Goal: Contribute content: Add original content to the website for others to see

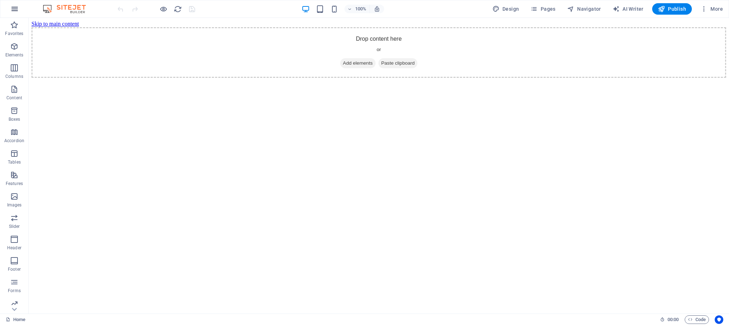
click at [11, 11] on icon "button" at bounding box center [14, 9] width 9 height 9
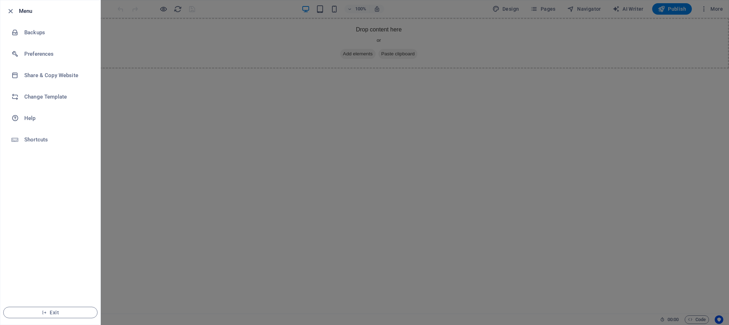
click at [531, 128] on div at bounding box center [364, 162] width 729 height 325
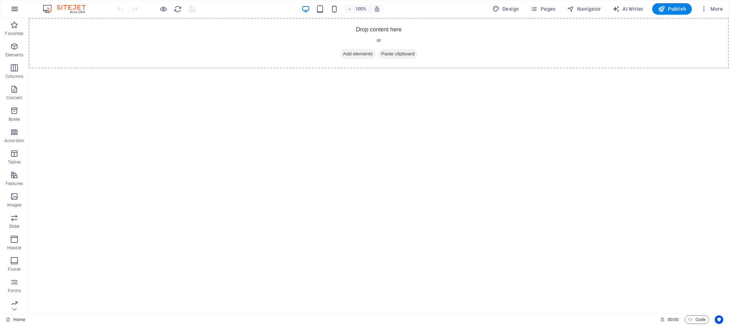
click at [9, 10] on button "button" at bounding box center [14, 8] width 17 height 17
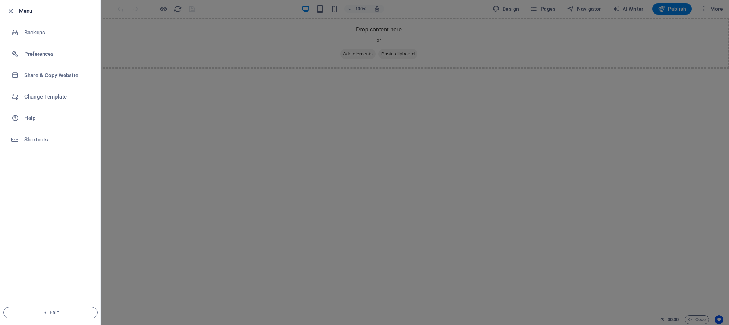
click at [127, 98] on div at bounding box center [364, 162] width 729 height 325
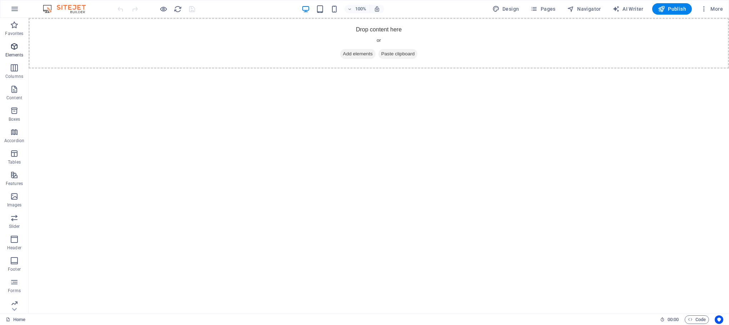
click at [23, 56] on p "Elements" at bounding box center [14, 55] width 18 height 6
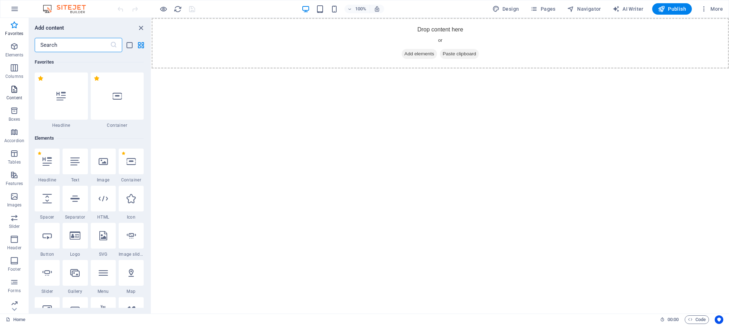
click at [16, 93] on icon "button" at bounding box center [14, 89] width 9 height 9
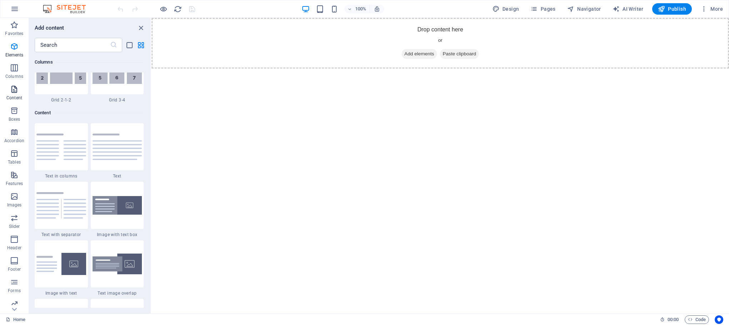
scroll to position [1251, 0]
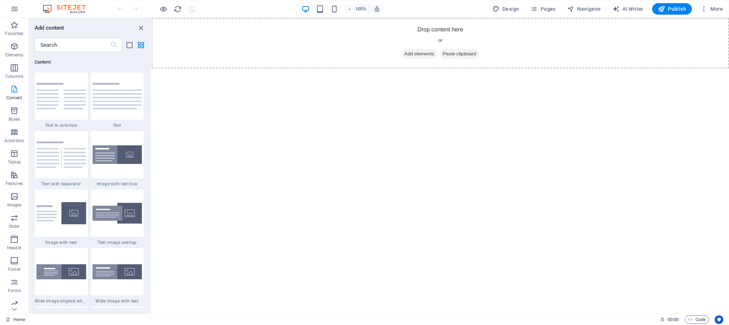
click at [17, 83] on button "Content" at bounding box center [14, 92] width 29 height 21
click at [17, 75] on p "Columns" at bounding box center [14, 77] width 18 height 6
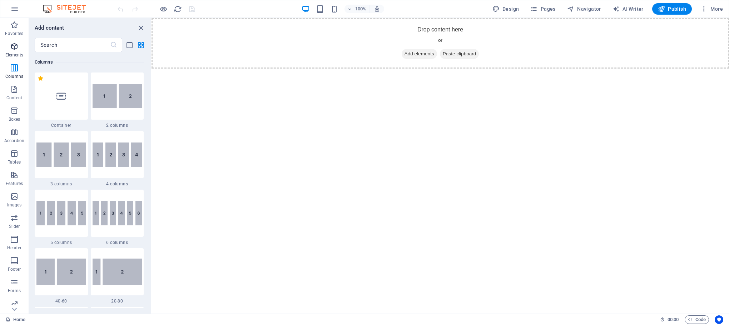
click at [10, 43] on icon "button" at bounding box center [14, 46] width 9 height 9
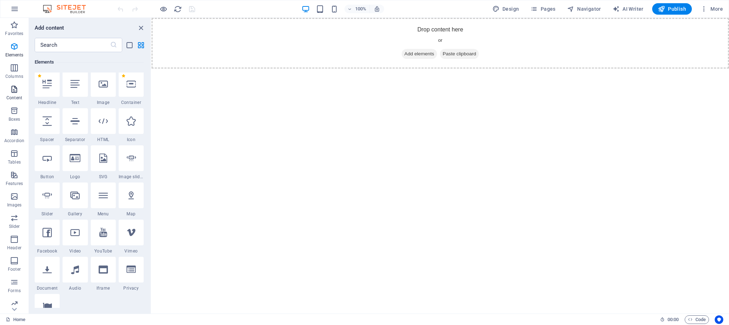
scroll to position [76, 0]
click at [87, 46] on input "text" at bounding box center [72, 45] width 75 height 14
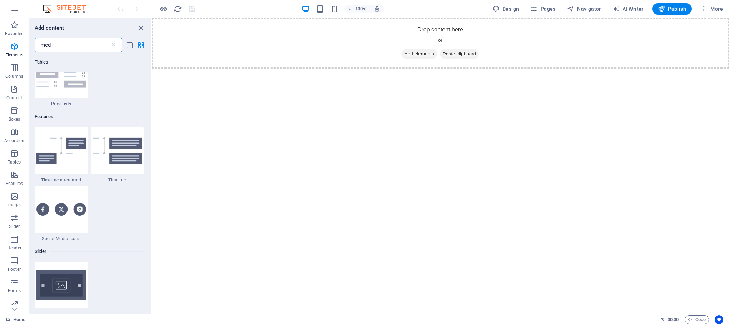
scroll to position [0, 0]
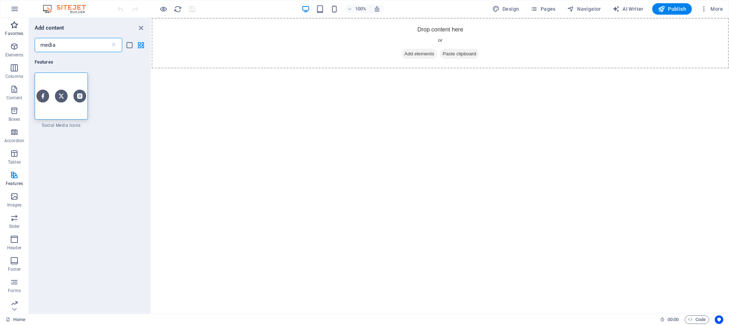
type input "media"
click at [10, 26] on icon "button" at bounding box center [14, 25] width 9 height 9
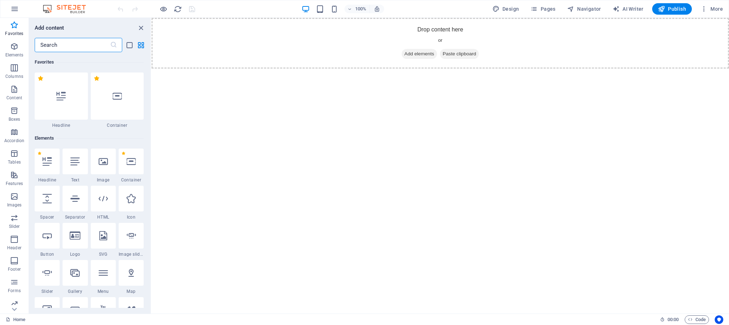
click at [70, 46] on input "text" at bounding box center [72, 45] width 75 height 14
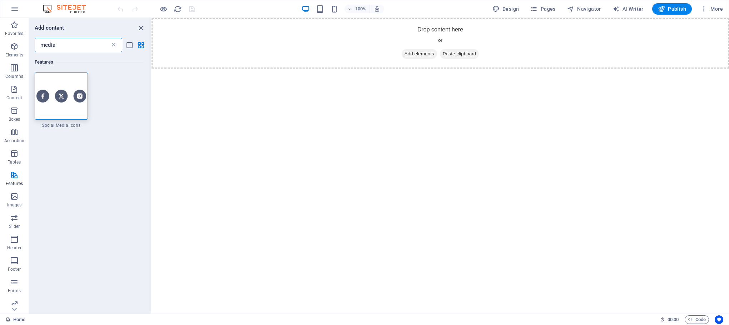
type input "media"
click at [111, 45] on icon at bounding box center [113, 44] width 7 height 7
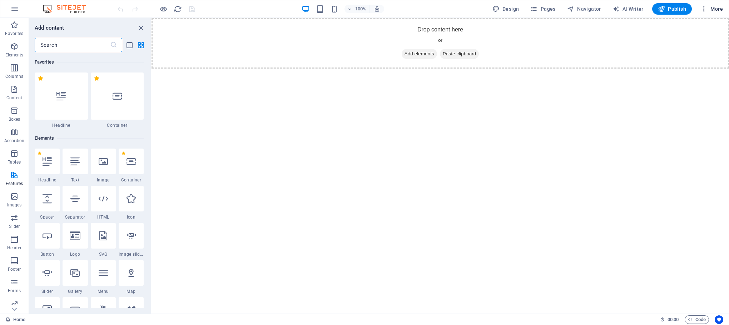
click at [704, 9] on icon "button" at bounding box center [704, 8] width 7 height 7
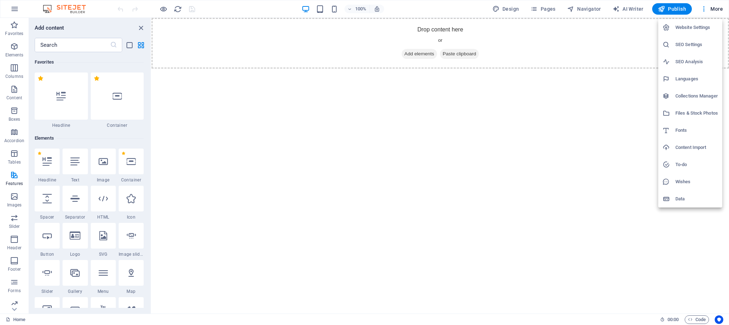
click at [338, 92] on div at bounding box center [364, 162] width 729 height 325
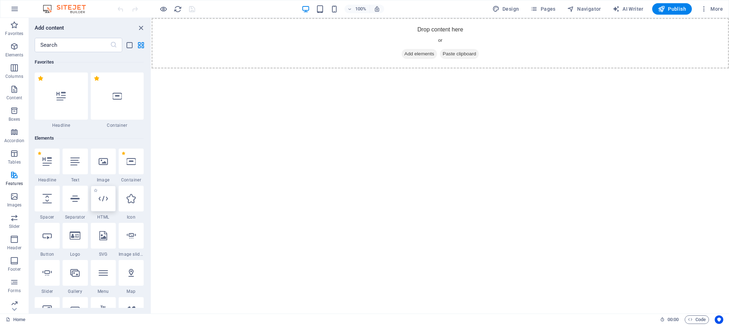
click at [103, 201] on icon at bounding box center [103, 198] width 9 height 9
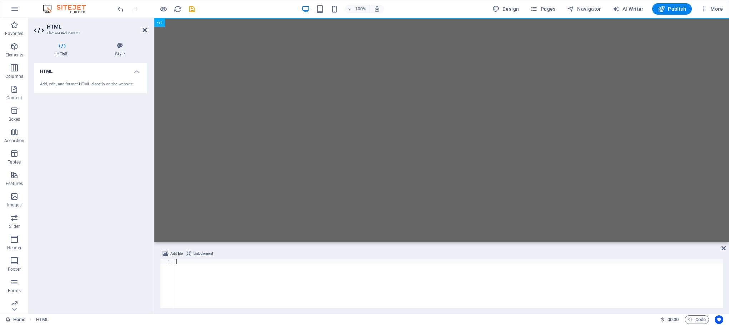
click at [281, 284] on div at bounding box center [449, 289] width 549 height 59
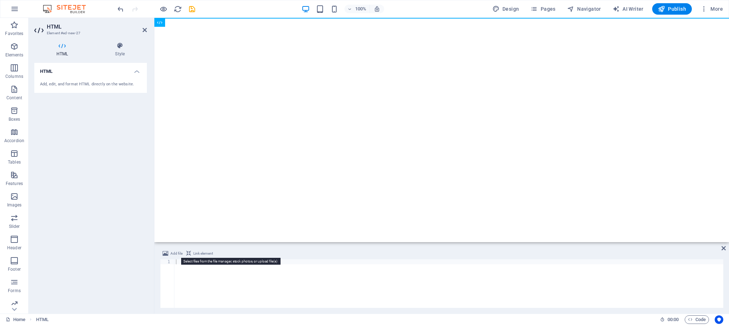
click at [179, 253] on span "Add file" at bounding box center [177, 254] width 12 height 9
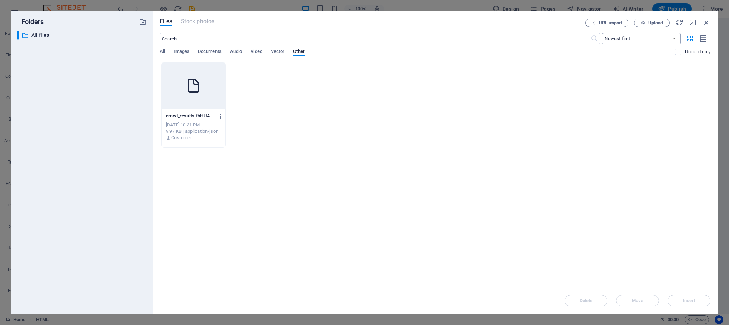
drag, startPoint x: 605, startPoint y: 27, endPoint x: 647, endPoint y: 40, distance: 44.1
click at [629, 57] on div "Files Stock photos URL import Upload ​ Newest first Oldest first Name (A-Z) Nam…" at bounding box center [435, 163] width 551 height 288
click at [649, 22] on span "Upload" at bounding box center [656, 23] width 15 height 4
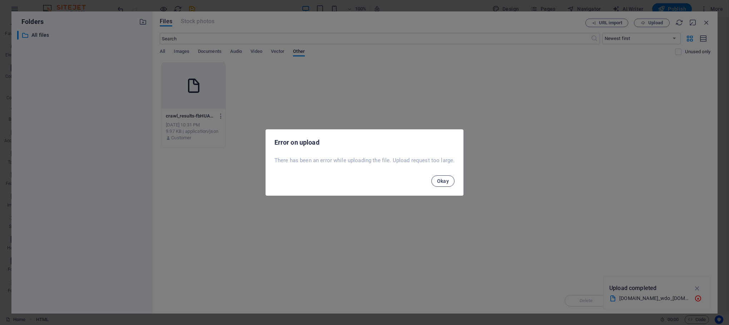
click at [437, 180] on span "Okay" at bounding box center [443, 181] width 12 height 6
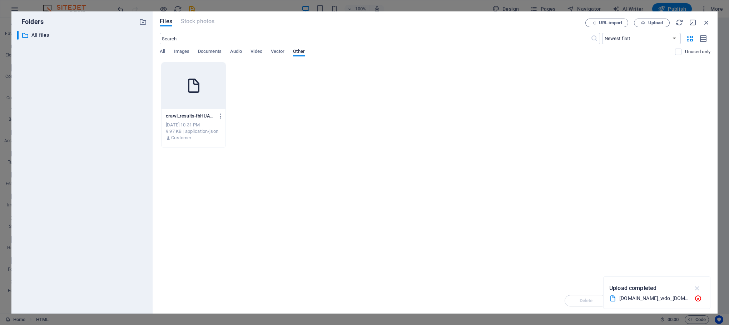
click at [699, 288] on icon "button" at bounding box center [698, 289] width 8 height 8
click at [617, 26] on button "URL import" at bounding box center [607, 23] width 43 height 9
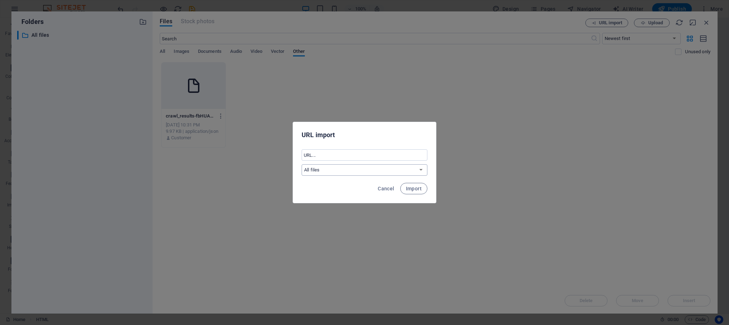
click at [366, 168] on select "All files" at bounding box center [365, 169] width 126 height 11
click at [302, 164] on select "All files" at bounding box center [365, 169] width 126 height 11
click at [361, 157] on input "text" at bounding box center [365, 154] width 126 height 11
click at [361, 160] on input "text" at bounding box center [365, 154] width 126 height 11
click at [388, 187] on span "Cancel" at bounding box center [386, 189] width 16 height 6
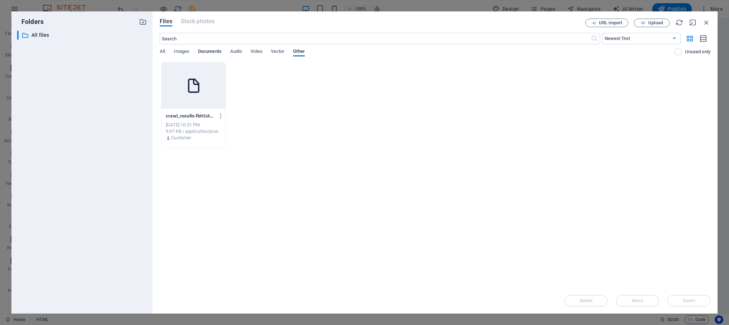
click at [220, 51] on span "Documents" at bounding box center [210, 52] width 24 height 10
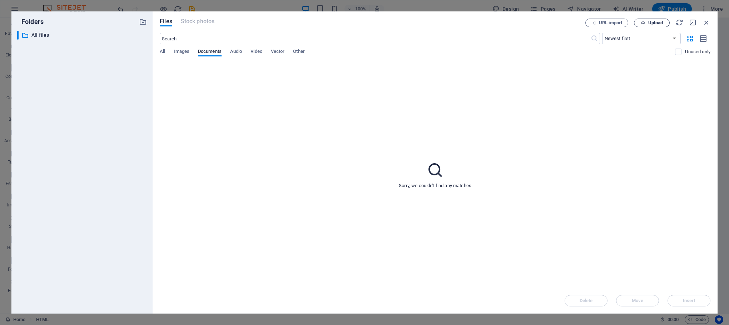
click at [656, 21] on span "Upload" at bounding box center [656, 23] width 15 height 4
click at [642, 22] on icon "button" at bounding box center [643, 23] width 5 height 5
click at [282, 54] on span "Vector" at bounding box center [278, 52] width 14 height 10
click at [305, 50] on span "Other" at bounding box center [298, 52] width 11 height 10
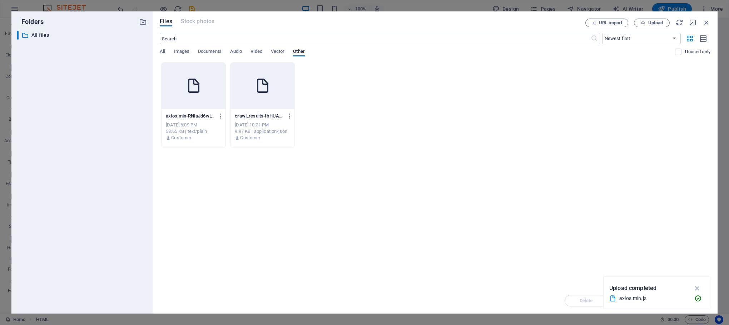
click at [182, 89] on div at bounding box center [194, 86] width 64 height 46
type textarea "[URL][DOMAIN_NAME]"
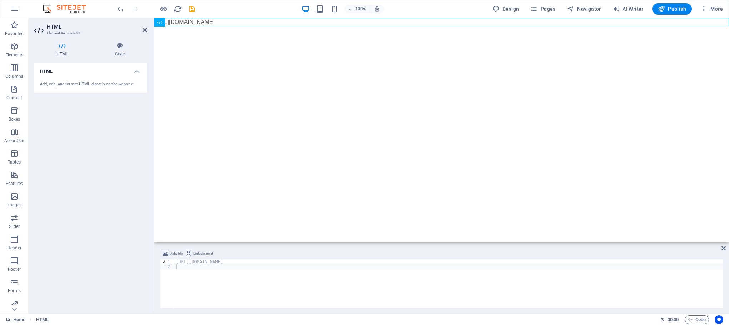
click at [208, 246] on div "Add file Link element 1 2 [URL][DOMAIN_NAME] הההההההההההההההההההההההההההההההההה…" at bounding box center [441, 279] width 575 height 70
click at [203, 253] on span "Link element" at bounding box center [203, 254] width 20 height 9
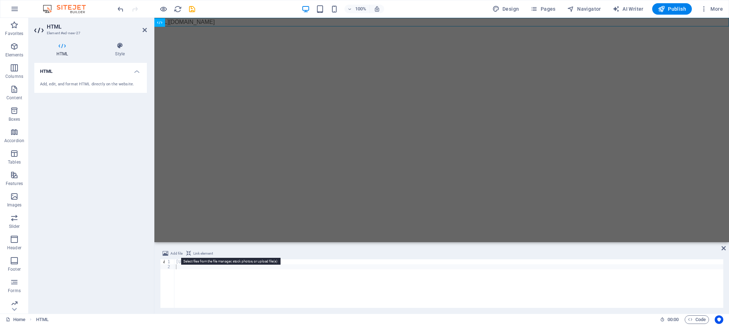
click at [174, 253] on span "Add file" at bounding box center [177, 254] width 12 height 9
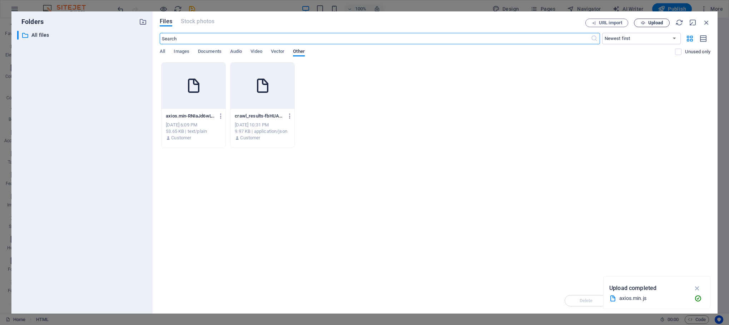
click at [650, 24] on span "Upload" at bounding box center [656, 23] width 15 height 4
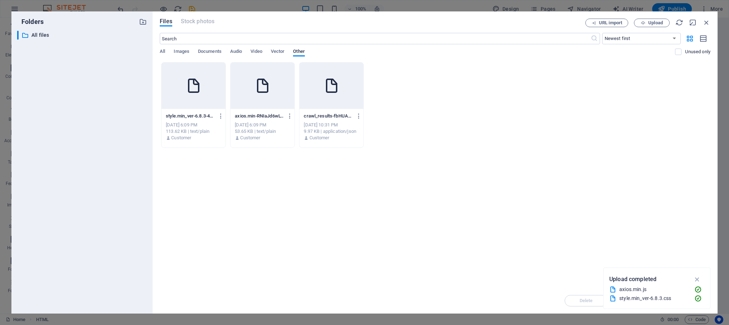
click at [197, 89] on icon at bounding box center [193, 85] width 17 height 17
type textarea "[URL][DOMAIN_NAME]"
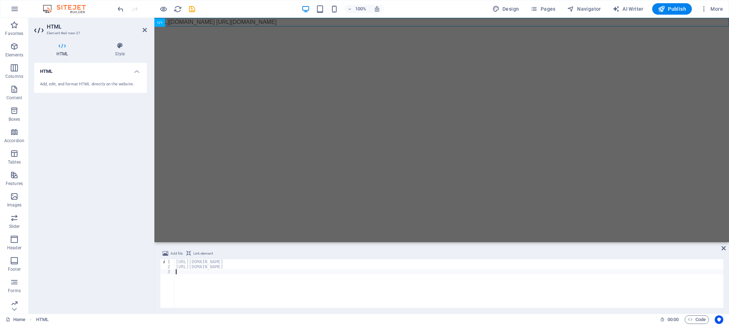
click at [200, 251] on span "Link element" at bounding box center [203, 254] width 20 height 9
type textarea "[URL][DOMAIN_NAME]"
drag, startPoint x: 446, startPoint y: 262, endPoint x: 80, endPoint y: 206, distance: 369.3
click at [80, 206] on div "HTML Element #ed-new-27 HTML Style HTML Add, edit, and format HTML directly on …" at bounding box center [379, 166] width 701 height 296
click at [432, 255] on div "Add file Link element" at bounding box center [442, 255] width 564 height 10
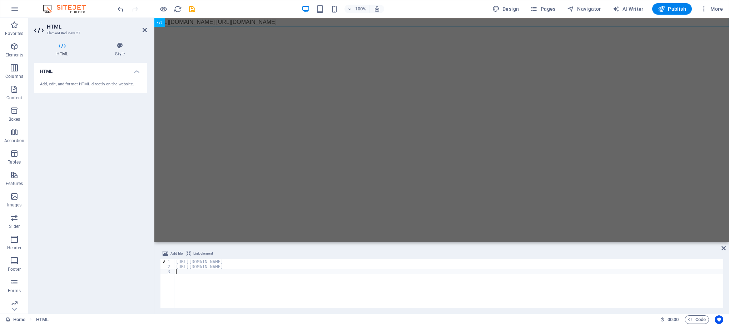
click at [418, 275] on div "[URL][DOMAIN_NAME] [URL][DOMAIN_NAME]" at bounding box center [449, 289] width 549 height 59
click at [419, 272] on div "[URL][DOMAIN_NAME] [URL][DOMAIN_NAME]" at bounding box center [449, 289] width 549 height 59
type textarea "h"
